Goal: Find contact information: Find contact information

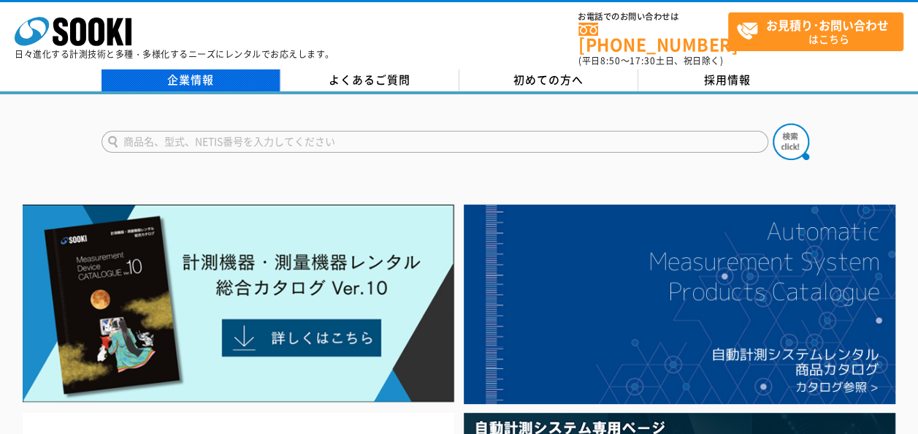
click at [183, 73] on link "企業情報" at bounding box center [191, 80] width 179 height 22
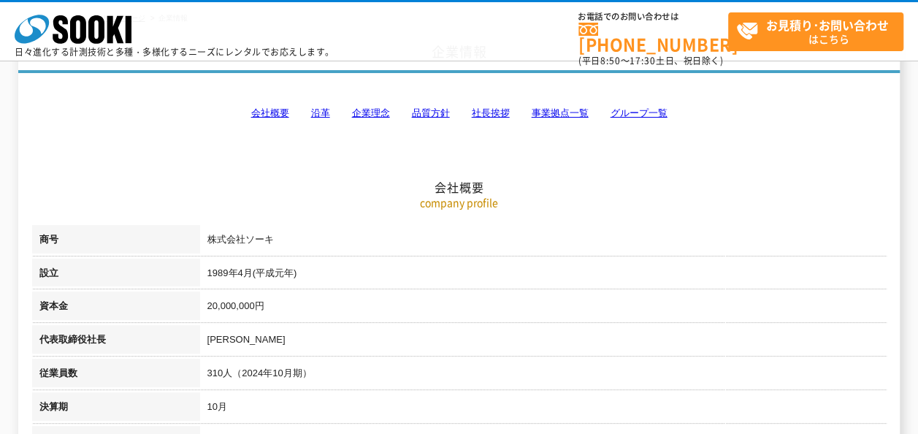
scroll to position [73, 0]
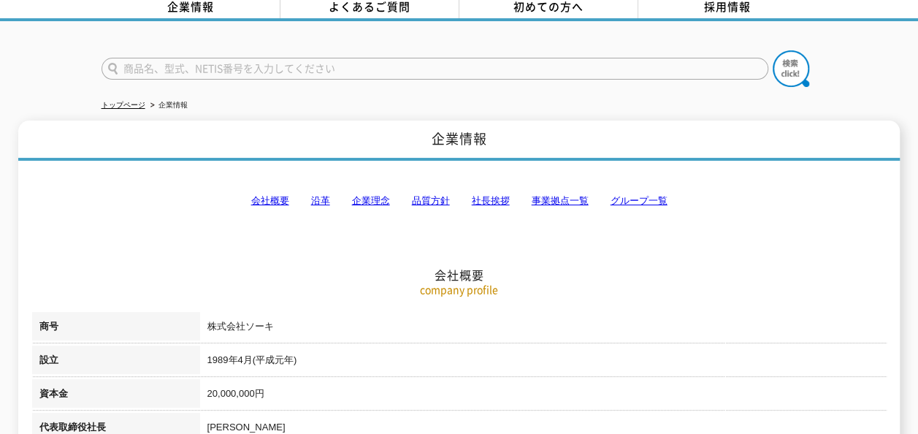
click at [561, 195] on link "事業拠点一覧" at bounding box center [560, 200] width 57 height 11
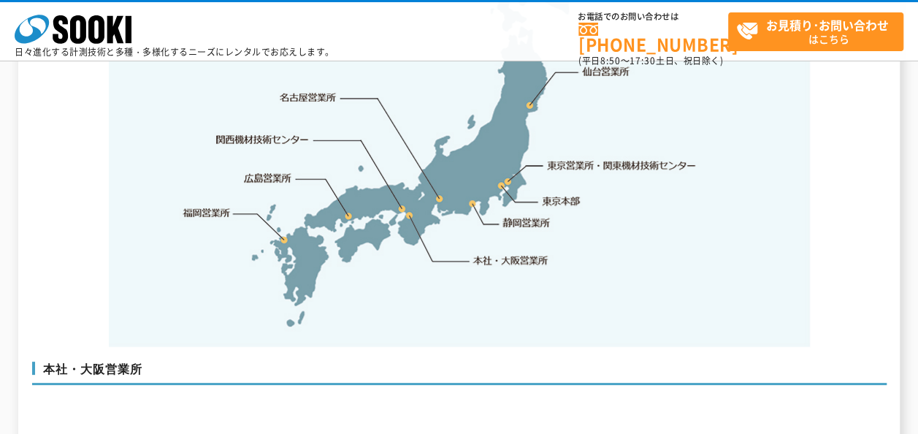
scroll to position [3517, 0]
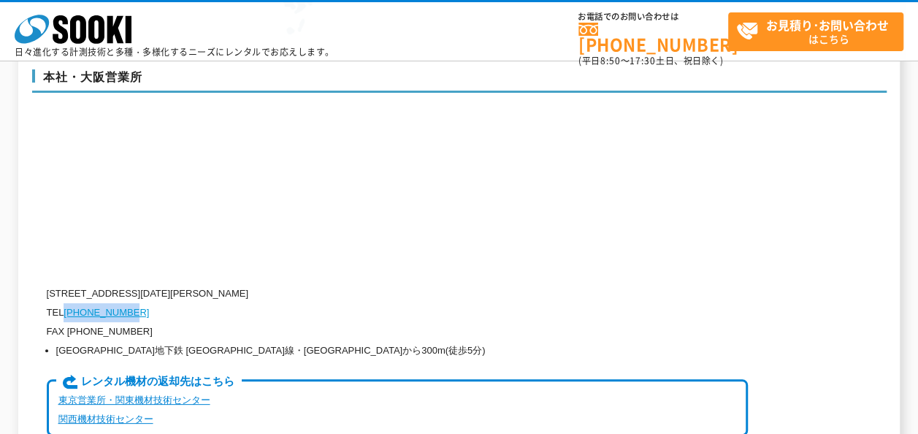
drag, startPoint x: 142, startPoint y: 263, endPoint x: 68, endPoint y: 267, distance: 73.9
click at [68, 303] on p "TEL 0120-856-990" at bounding box center [397, 312] width 701 height 19
copy link "[PHONE_NUMBER]"
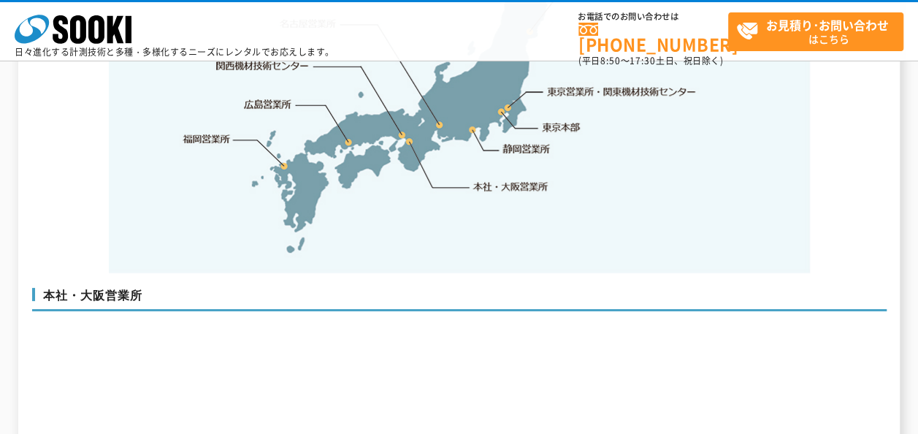
scroll to position [3298, 0]
